Goal: Find specific page/section: Find specific page/section

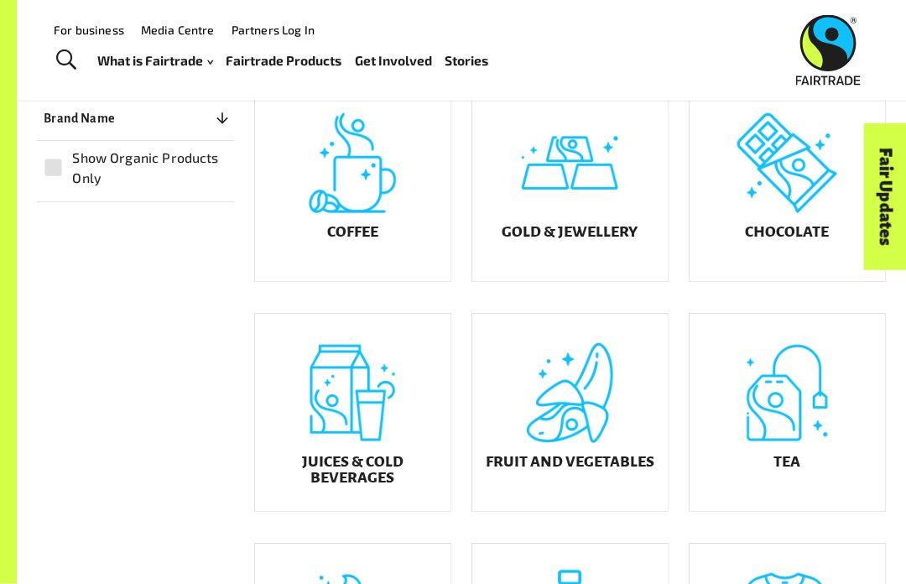
scroll to position [203, 0]
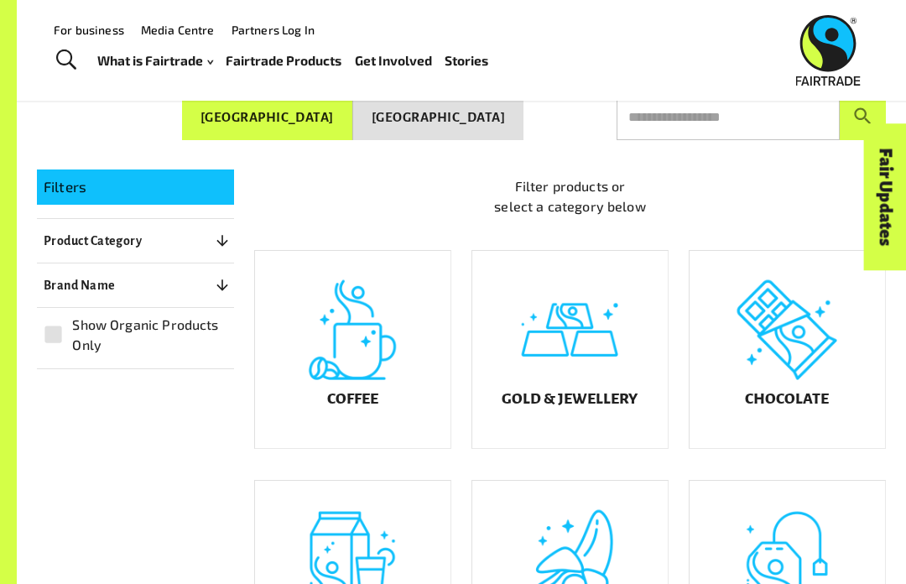
click at [756, 118] on input "text" at bounding box center [727, 116] width 223 height 47
click at [756, 117] on input "text" at bounding box center [727, 116] width 223 height 47
click at [862, 110] on button "submit" at bounding box center [863, 116] width 46 height 47
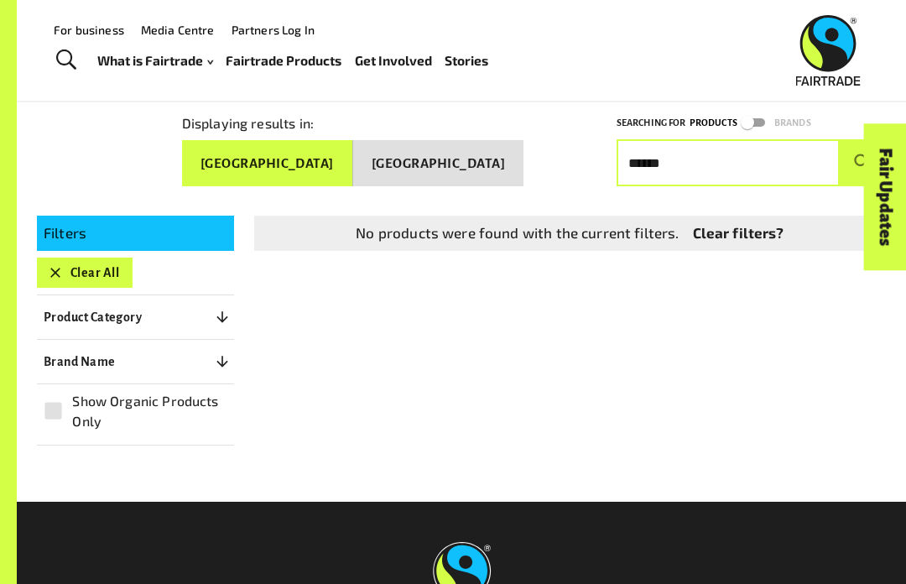
scroll to position [107, 0]
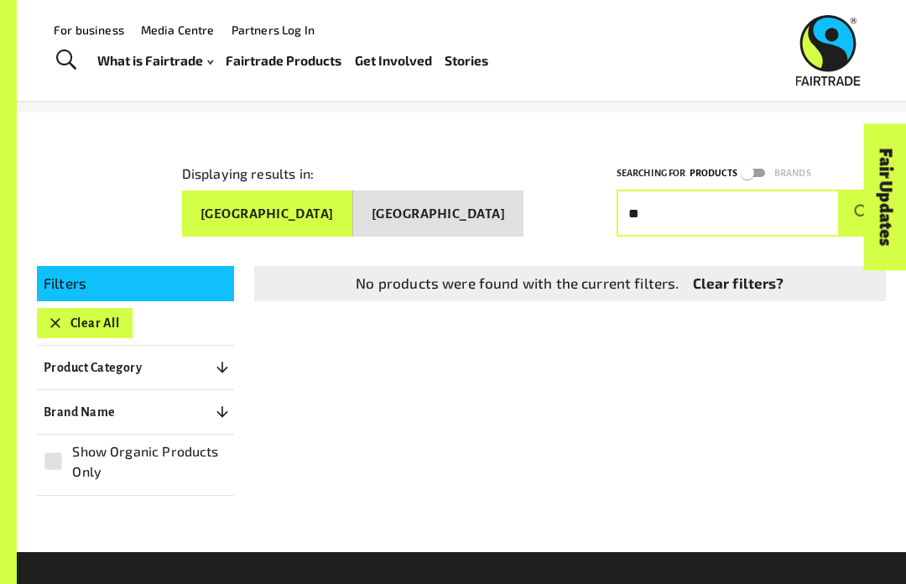
type input "*"
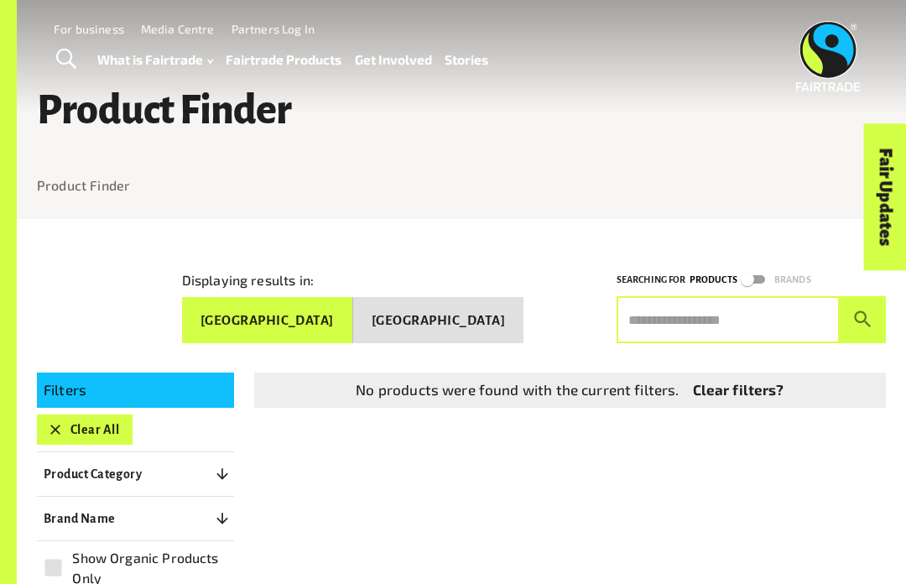
click at [688, 320] on input "text" at bounding box center [727, 319] width 223 height 47
click at [862, 313] on button "submit" at bounding box center [863, 319] width 46 height 47
type input "**********"
click at [862, 313] on button "submit" at bounding box center [863, 319] width 46 height 47
click at [493, 297] on button "[GEOGRAPHIC_DATA]" at bounding box center [438, 320] width 170 height 47
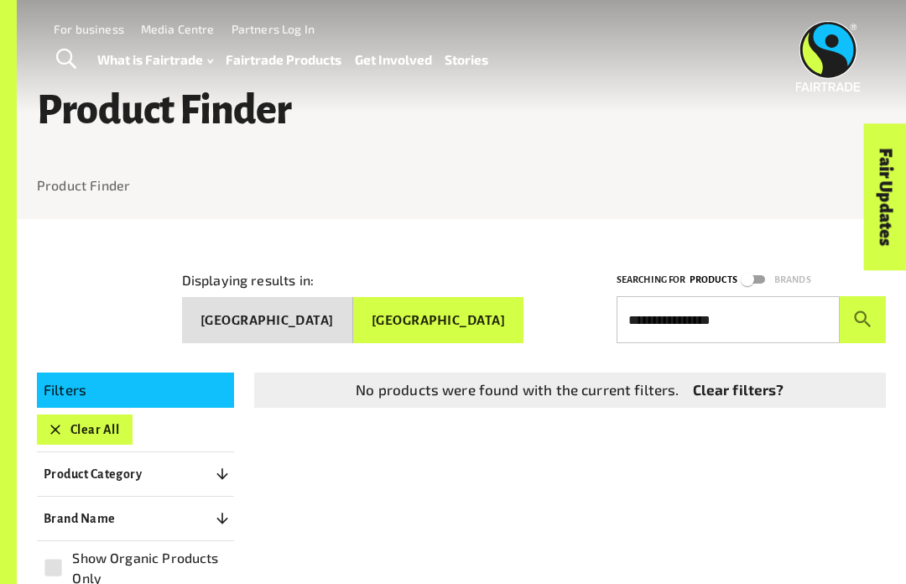
click at [772, 6] on div "Menu For business Media Centre Partners Log In What is Fairtrade How Fairtrade …" at bounding box center [453, 56] width 906 height 112
